Goal: Information Seeking & Learning: Learn about a topic

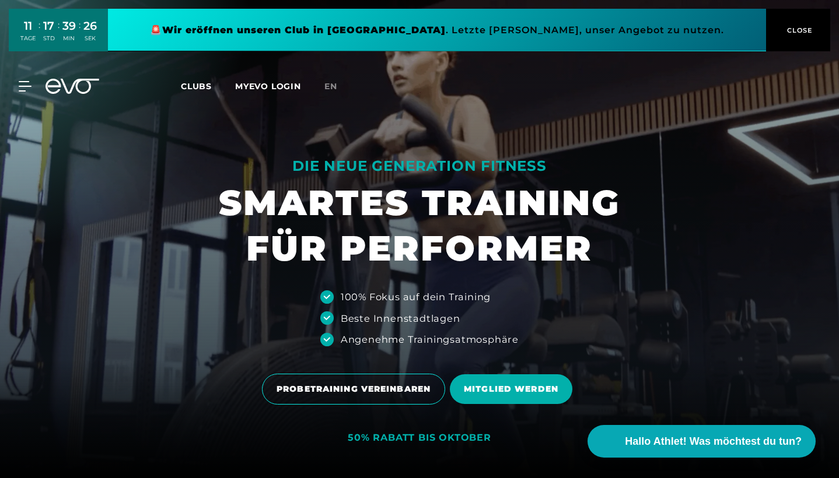
click at [206, 84] on span "Clubs" at bounding box center [196, 86] width 31 height 11
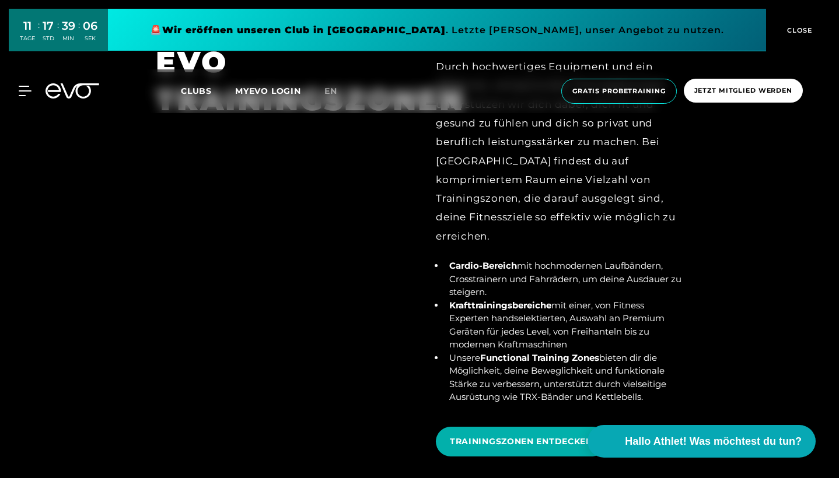
scroll to position [4304, 0]
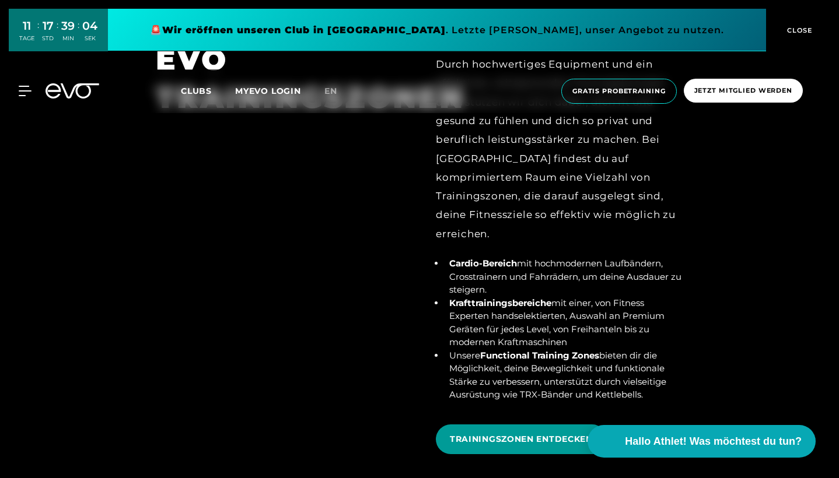
click at [476, 433] on span "TRAININGSZONEN ENTDECKEN" at bounding box center [521, 439] width 143 height 12
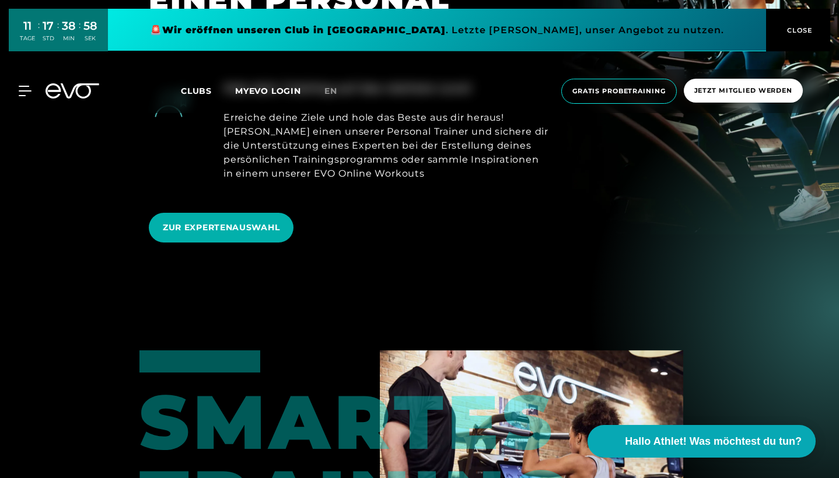
scroll to position [654, 0]
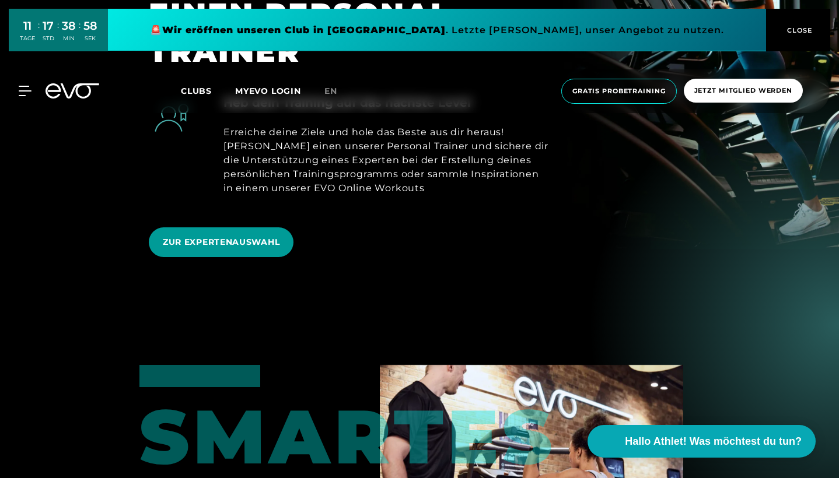
click at [282, 228] on span "ZUR EXPERTENAUSWAHL" at bounding box center [221, 243] width 145 height 30
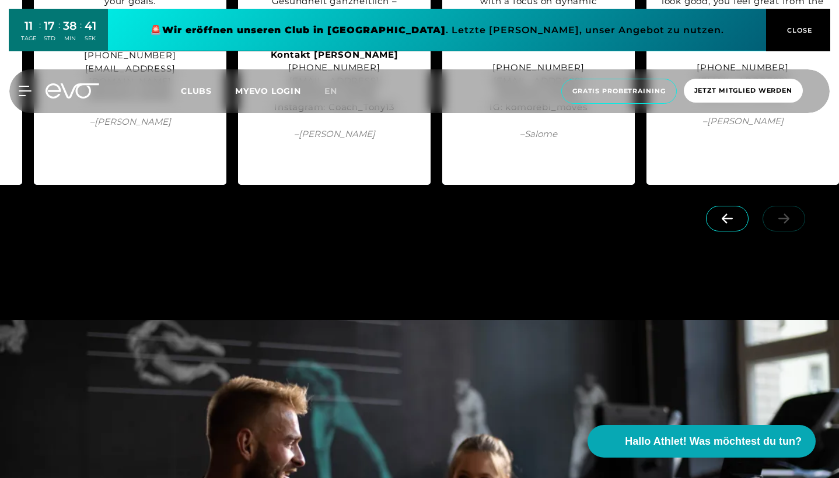
scroll to position [1721, 0]
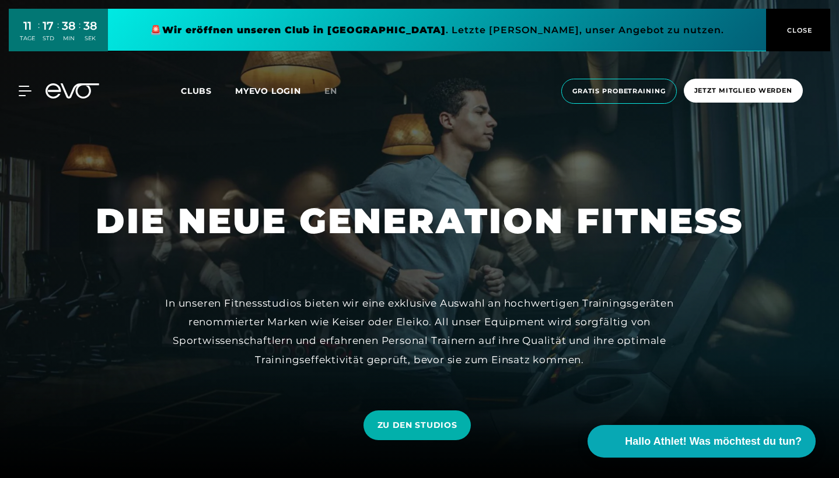
click at [213, 93] on link "Clubs" at bounding box center [208, 90] width 54 height 11
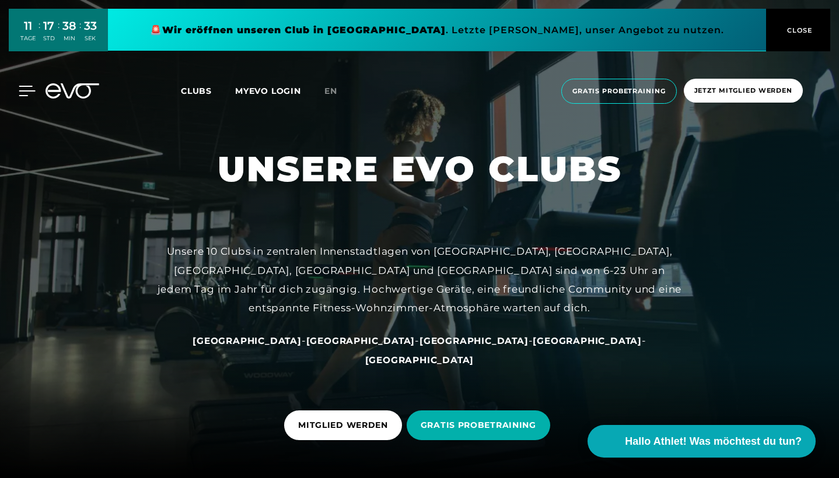
click at [21, 92] on icon at bounding box center [27, 91] width 17 height 11
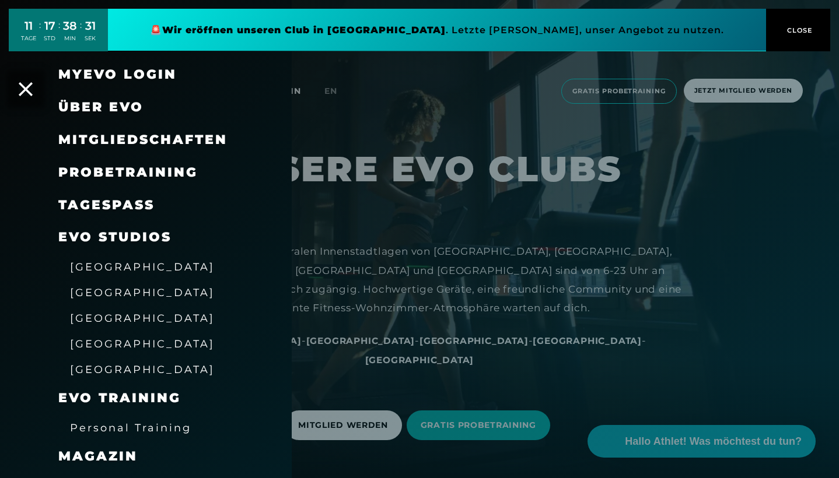
click at [112, 363] on span "[GEOGRAPHIC_DATA]" at bounding box center [142, 369] width 145 height 12
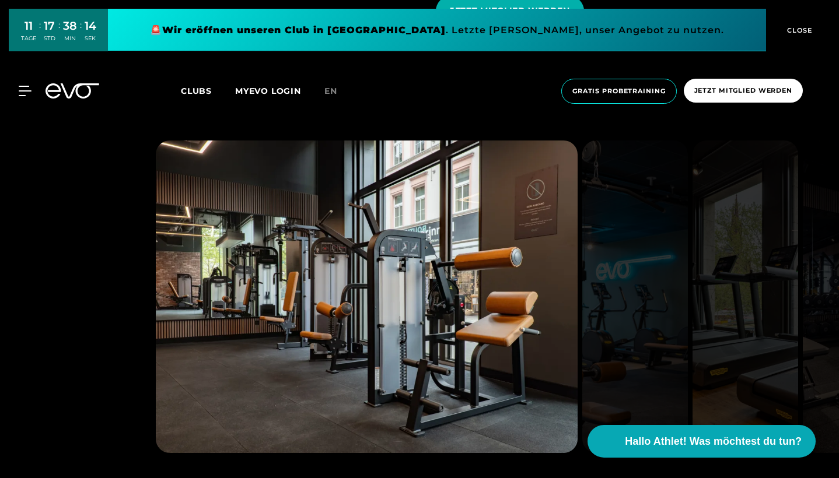
scroll to position [1223, 0]
click at [521, 211] on img at bounding box center [367, 297] width 422 height 313
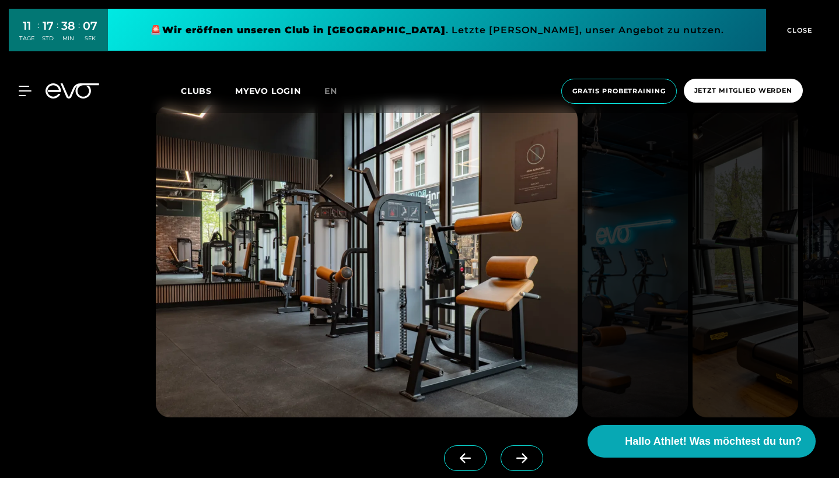
scroll to position [1259, 0]
click at [519, 453] on icon at bounding box center [522, 458] width 20 height 11
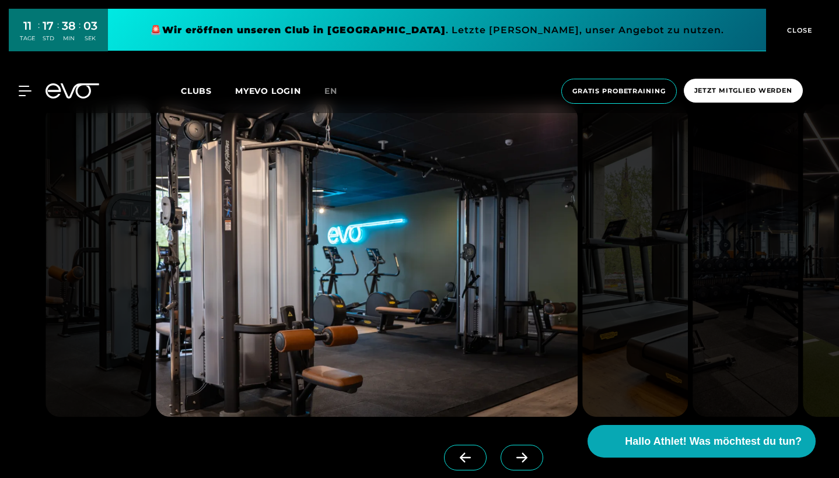
click at [519, 453] on icon at bounding box center [522, 458] width 20 height 11
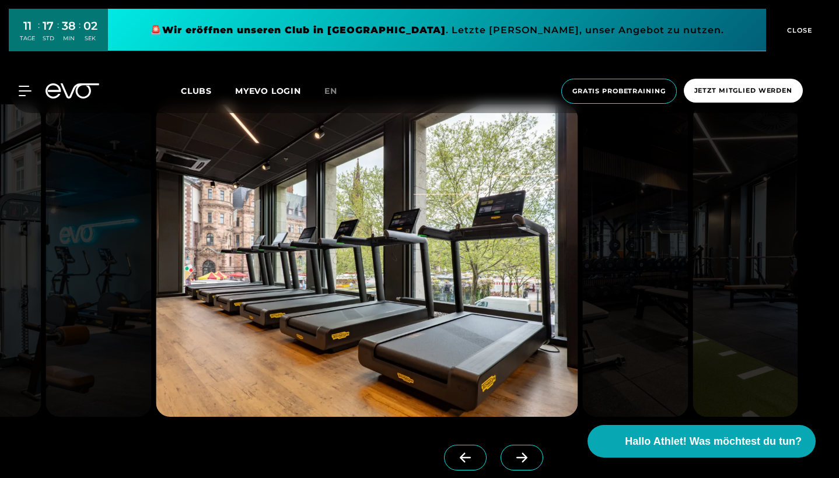
click at [519, 453] on icon at bounding box center [522, 458] width 20 height 11
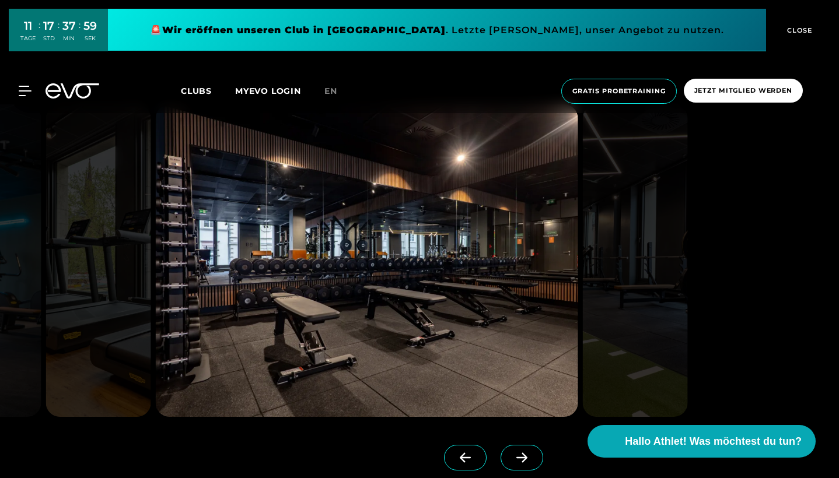
click at [519, 453] on icon at bounding box center [522, 458] width 20 height 11
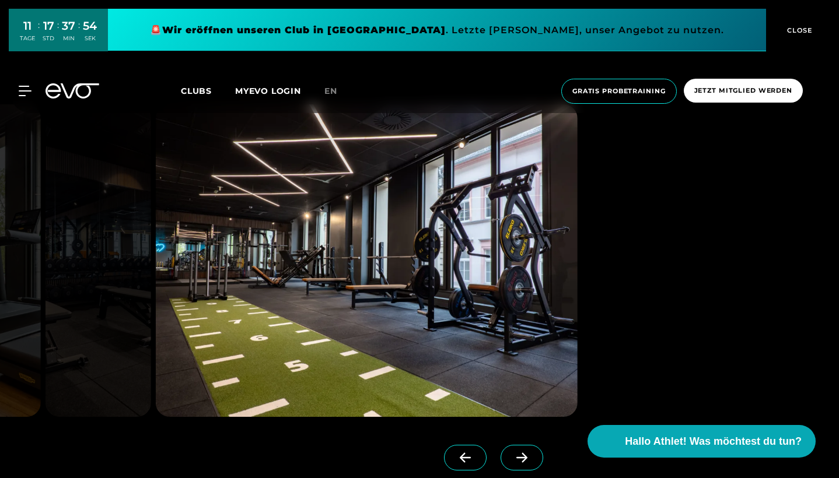
click at [519, 453] on icon at bounding box center [522, 458] width 20 height 11
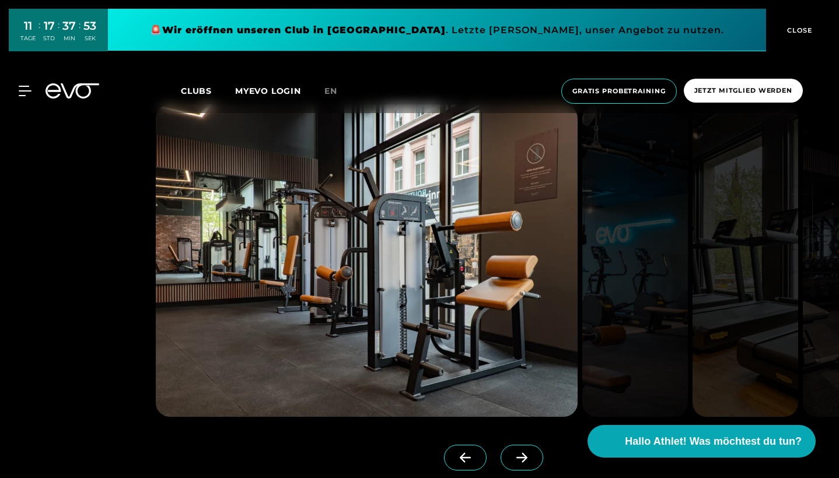
click at [519, 453] on icon at bounding box center [522, 458] width 20 height 11
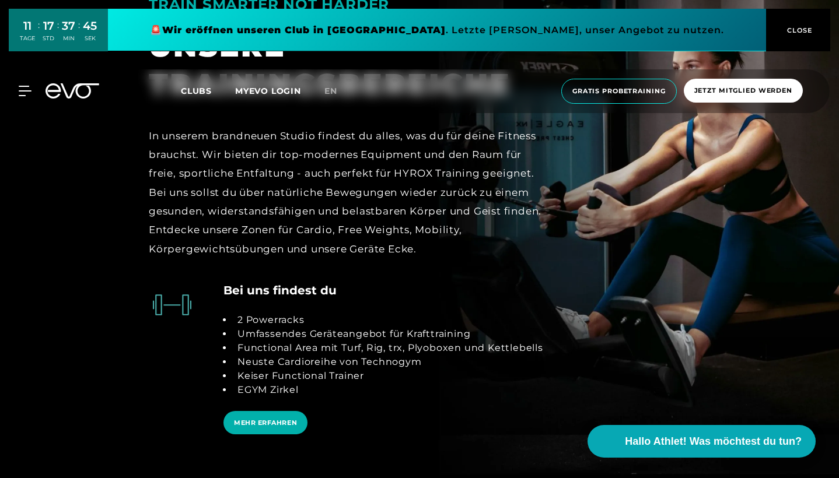
scroll to position [2187, 0]
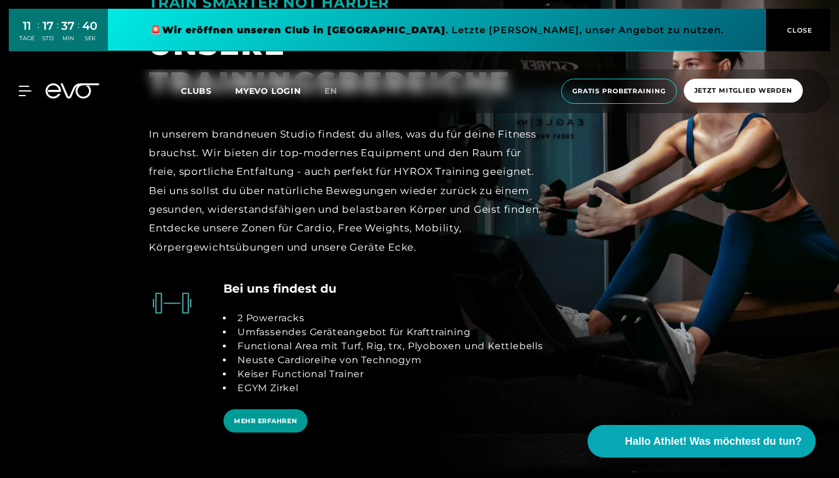
click at [280, 417] on span "MEHR ERFAHREN" at bounding box center [265, 422] width 63 height 10
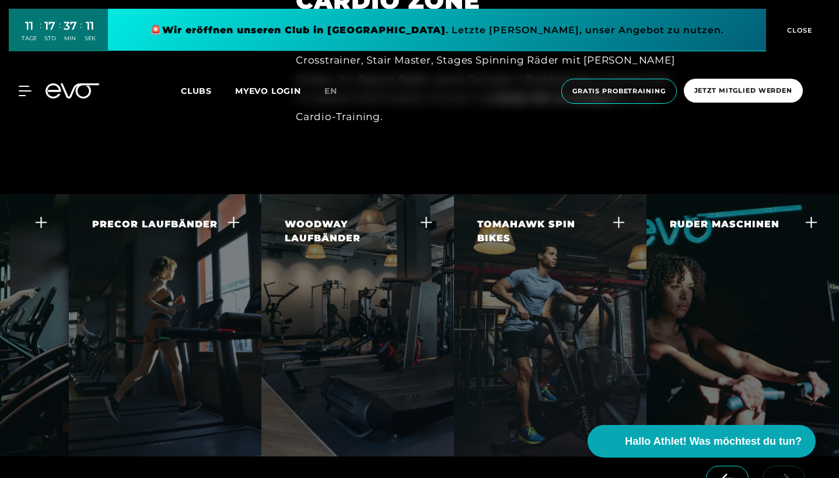
scroll to position [0, 124]
click at [734, 286] on div "RUDER MASCHINEN Das Concent II Rudergerät ist weltweit von Experten und Athlete…" at bounding box center [735, 279] width 131 height 122
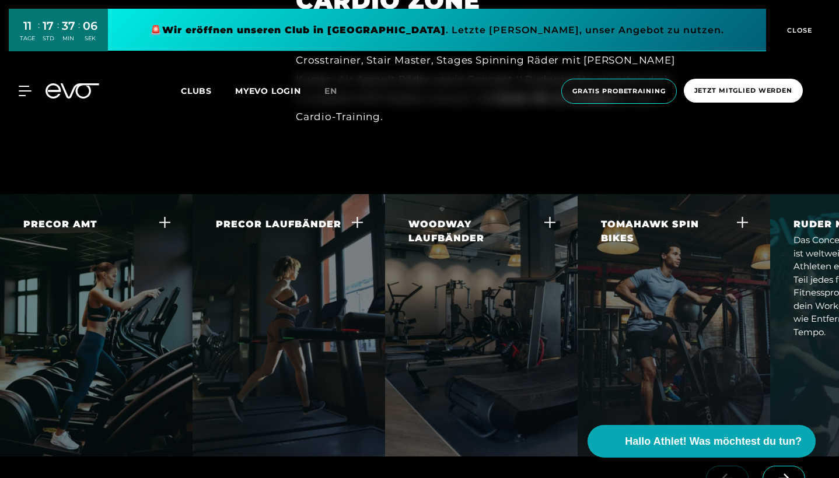
scroll to position [0, 0]
click at [123, 279] on div "PRECOR AMT Der Adaptive Motion Trainer bietet dir ein großartiges Ganzkörper-Wo…" at bounding box center [88, 285] width 131 height 135
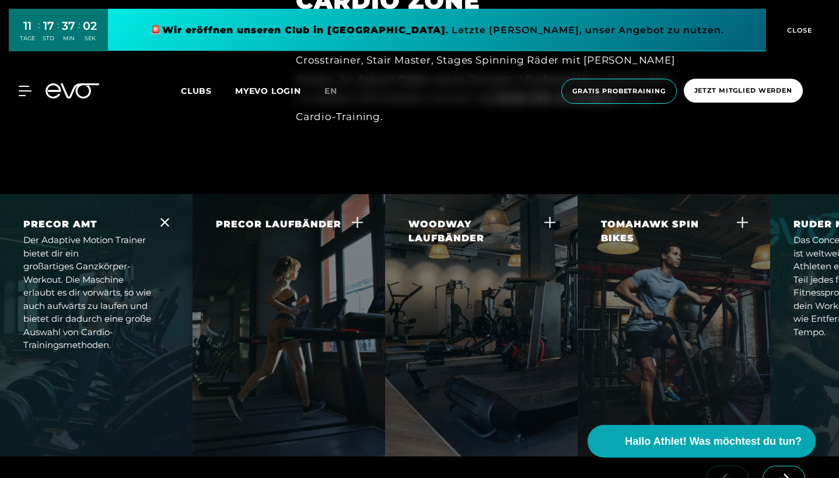
click at [259, 276] on div "PRECOR LAUFBÄNDER Gehen und Laufen sind wichtige funktionelle Bewegungen. Auf d…" at bounding box center [281, 292] width 131 height 148
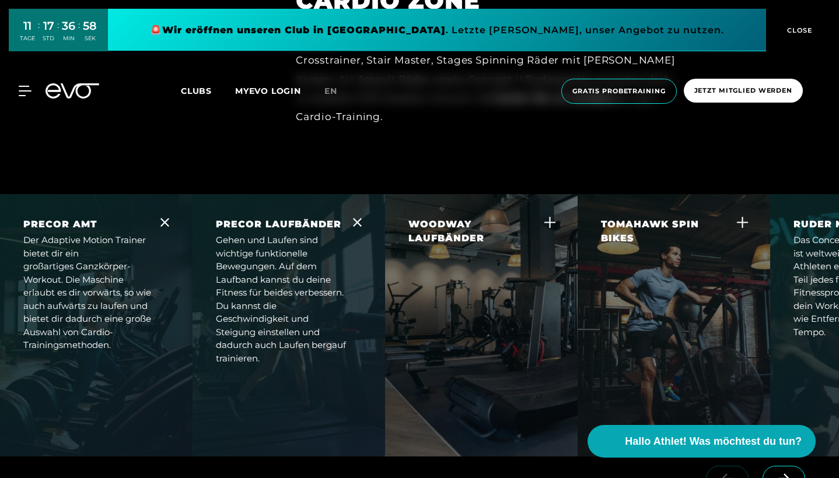
click at [448, 254] on div "WOODWAY LAUFBÄNDER Die Woodway Laufbänder sind der goldene Standard für Laufbän…" at bounding box center [473, 299] width 131 height 162
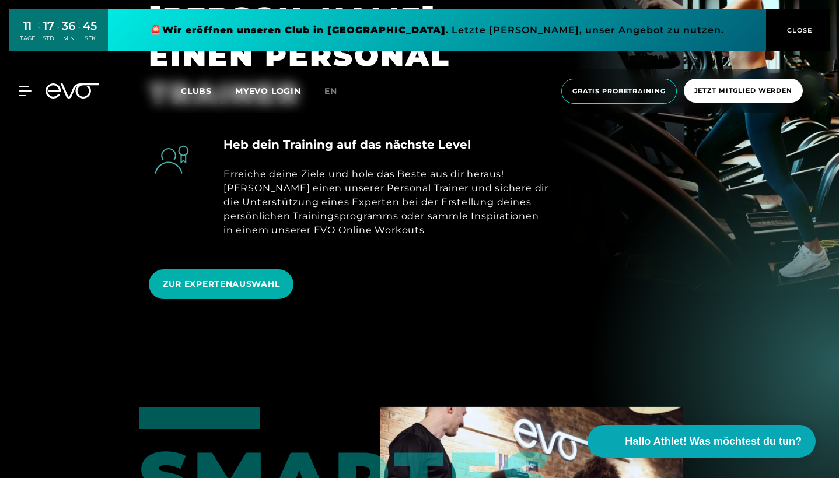
scroll to position [585, 0]
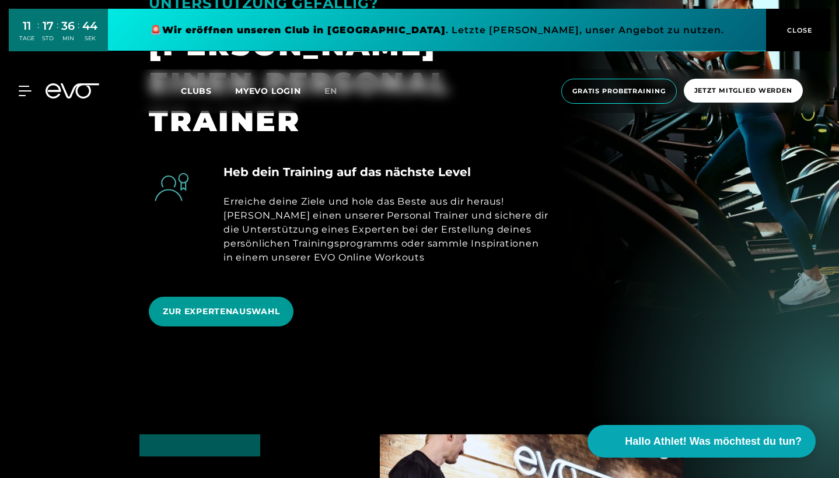
click at [258, 306] on span "ZUR EXPERTENAUSWAHL" at bounding box center [221, 312] width 117 height 12
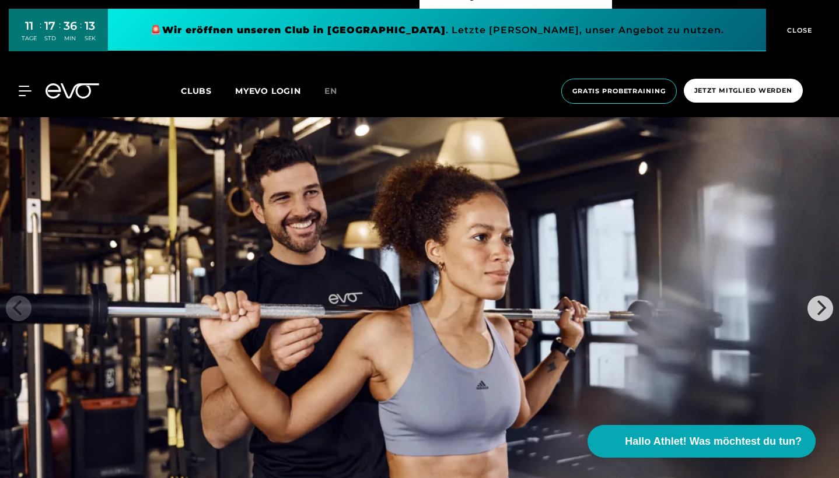
scroll to position [4985, 0]
